Goal: Task Accomplishment & Management: Manage account settings

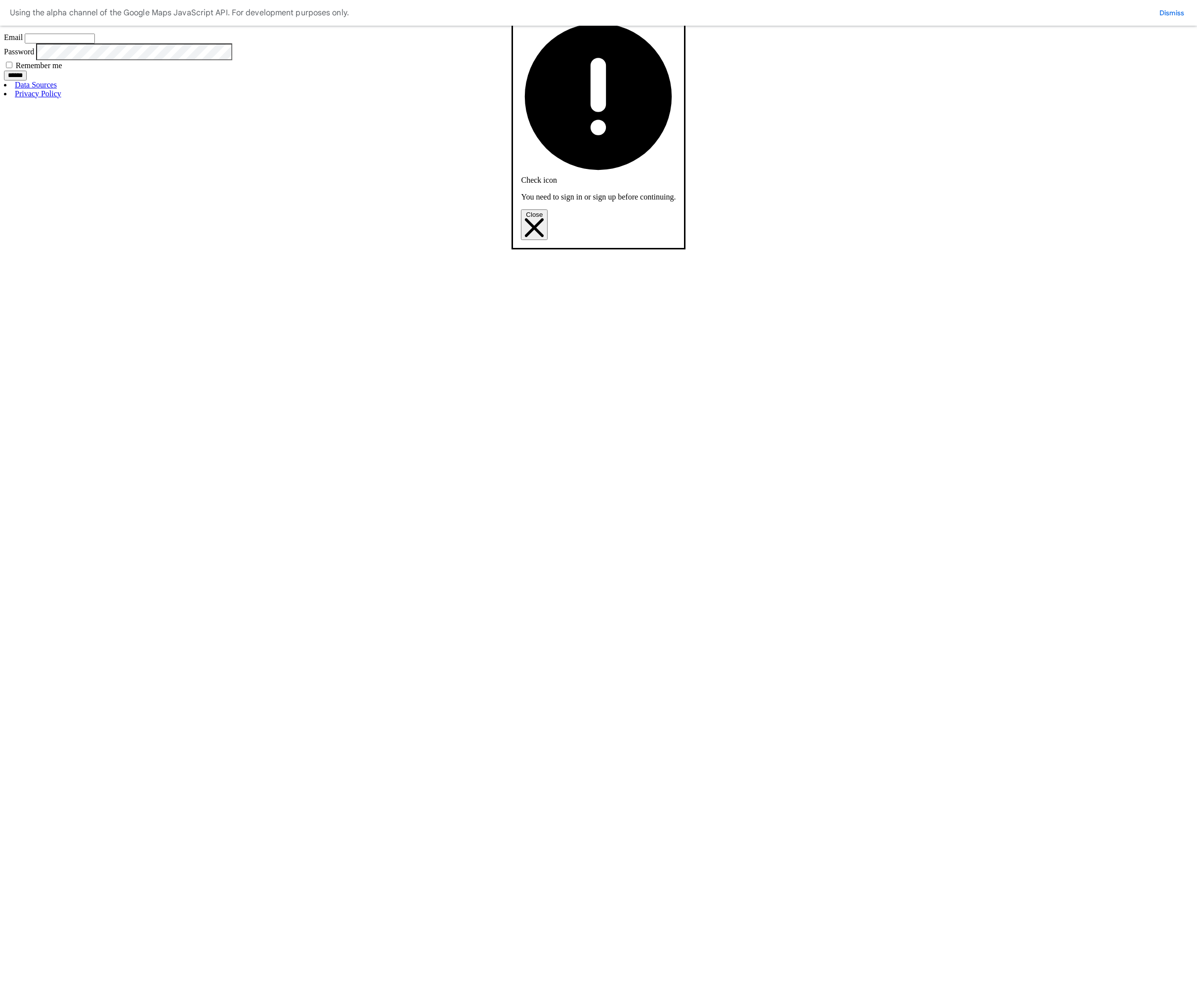
type input "**********"
click at [511, 81] on div "******" at bounding box center [598, 75] width 1189 height 10
click at [27, 81] on input "******" at bounding box center [15, 75] width 23 height 10
